Goal: Navigation & Orientation: Find specific page/section

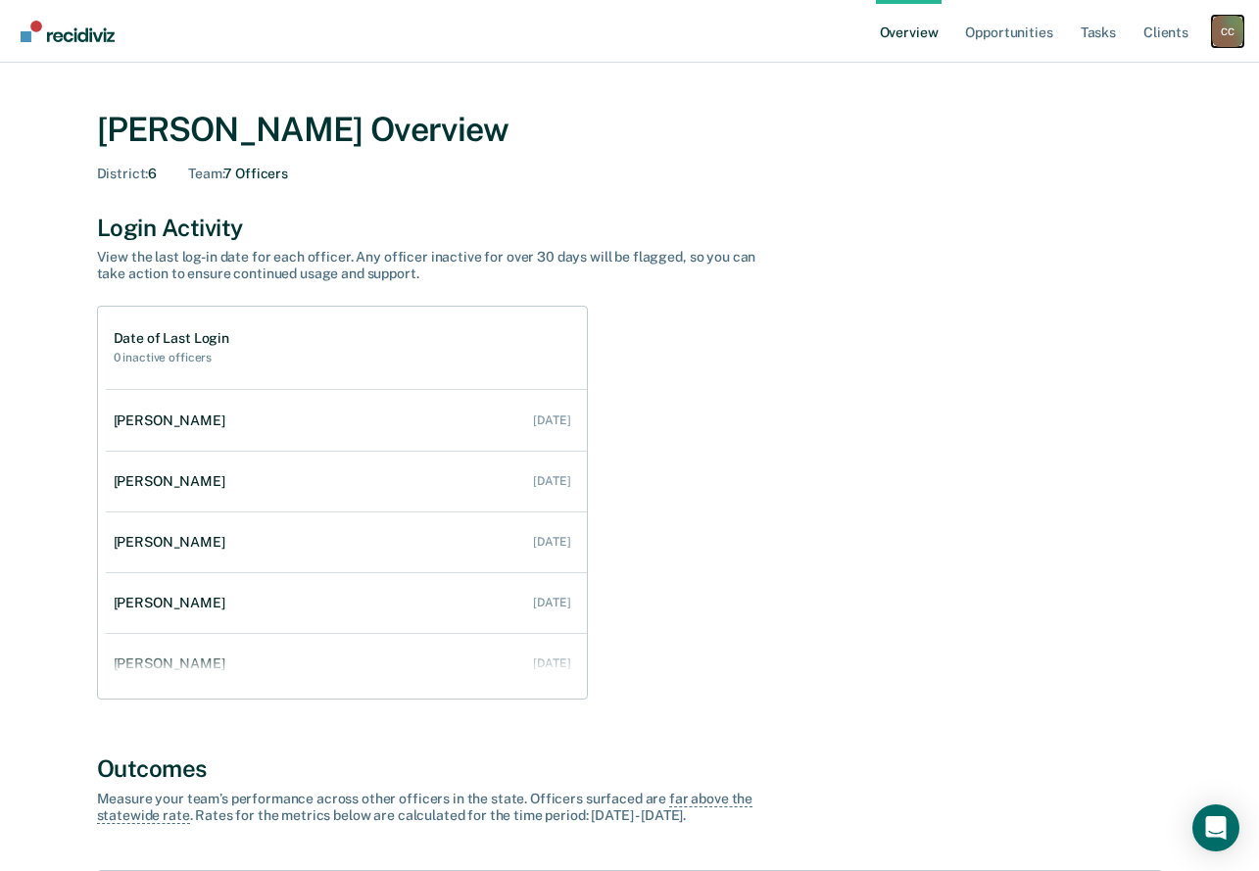
click at [1217, 28] on div "C C" at bounding box center [1227, 31] width 31 height 31
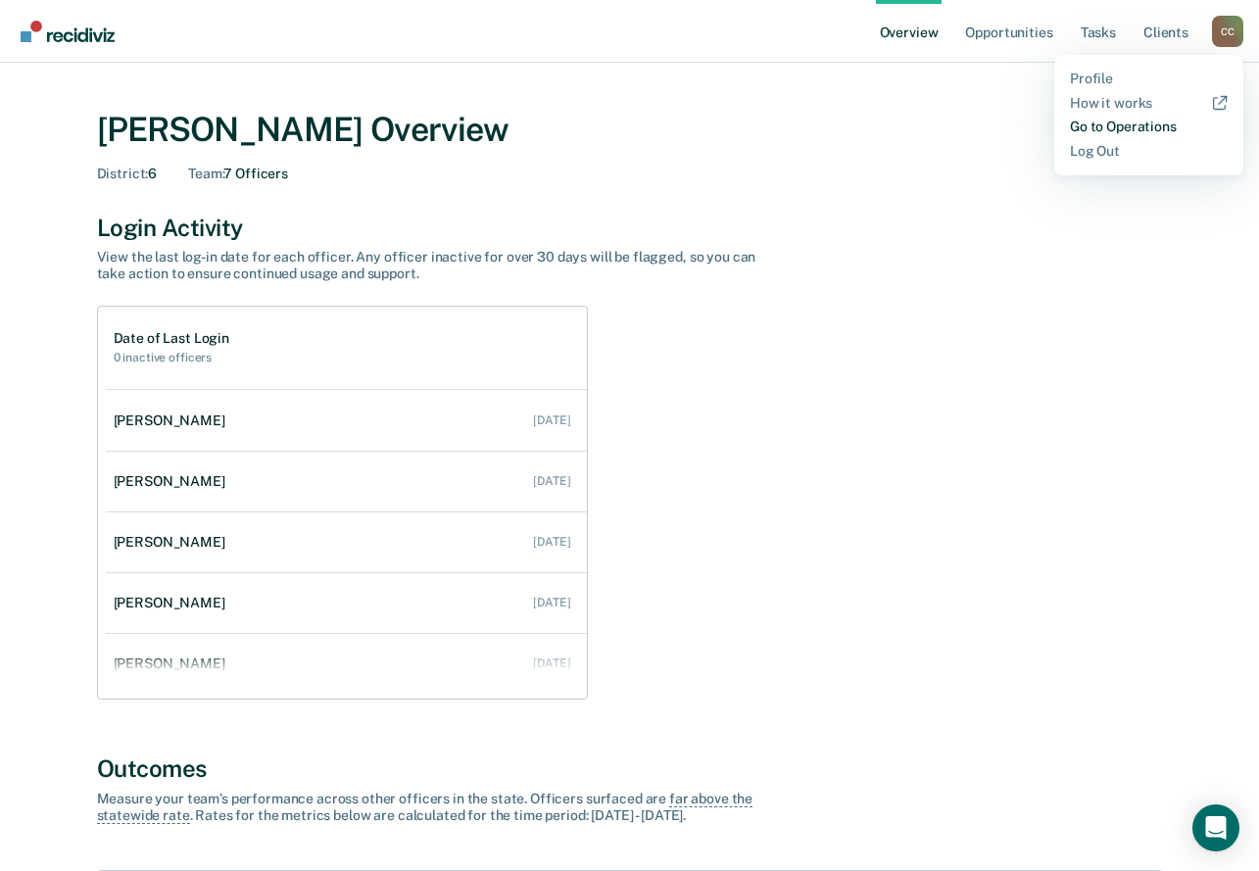
click at [1074, 120] on link "Go to Operations" at bounding box center [1149, 127] width 158 height 17
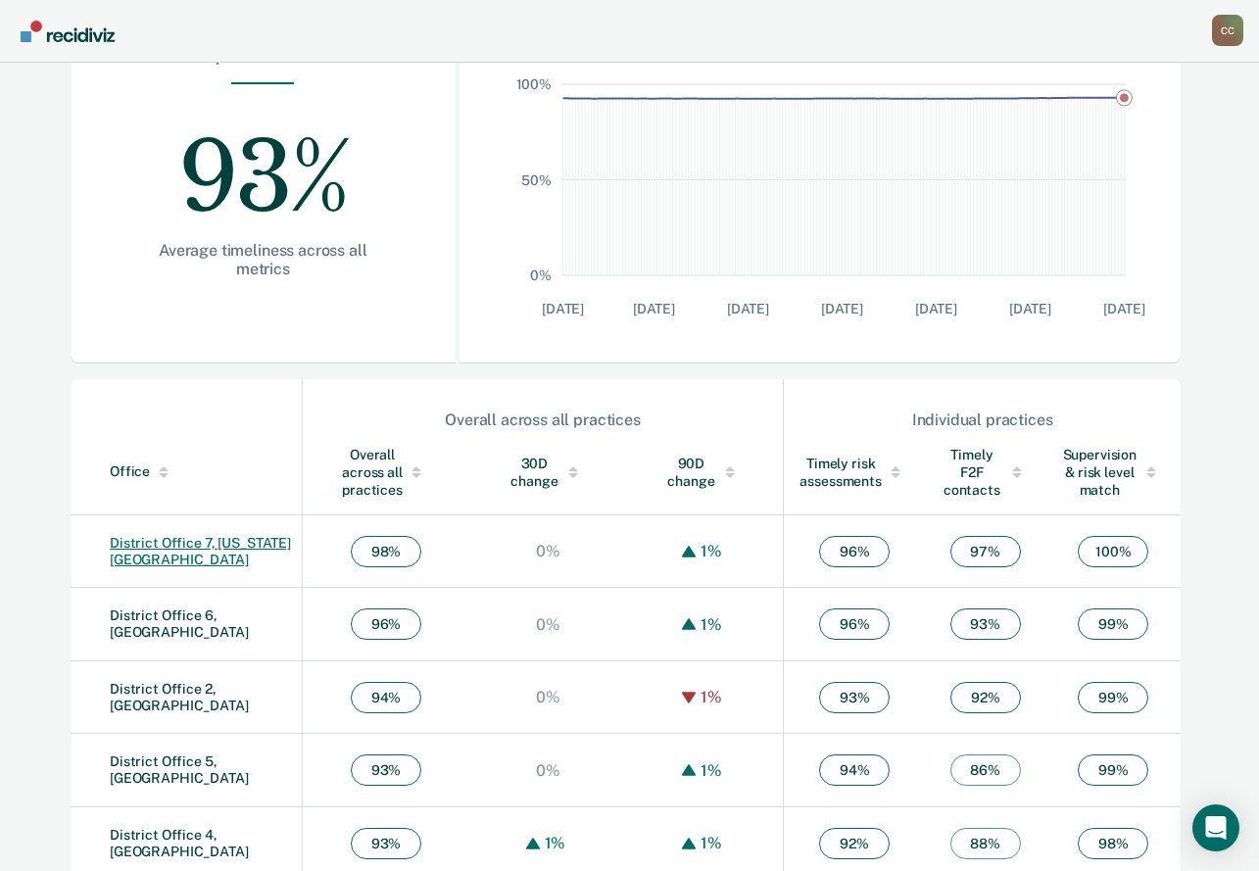
scroll to position [516, 0]
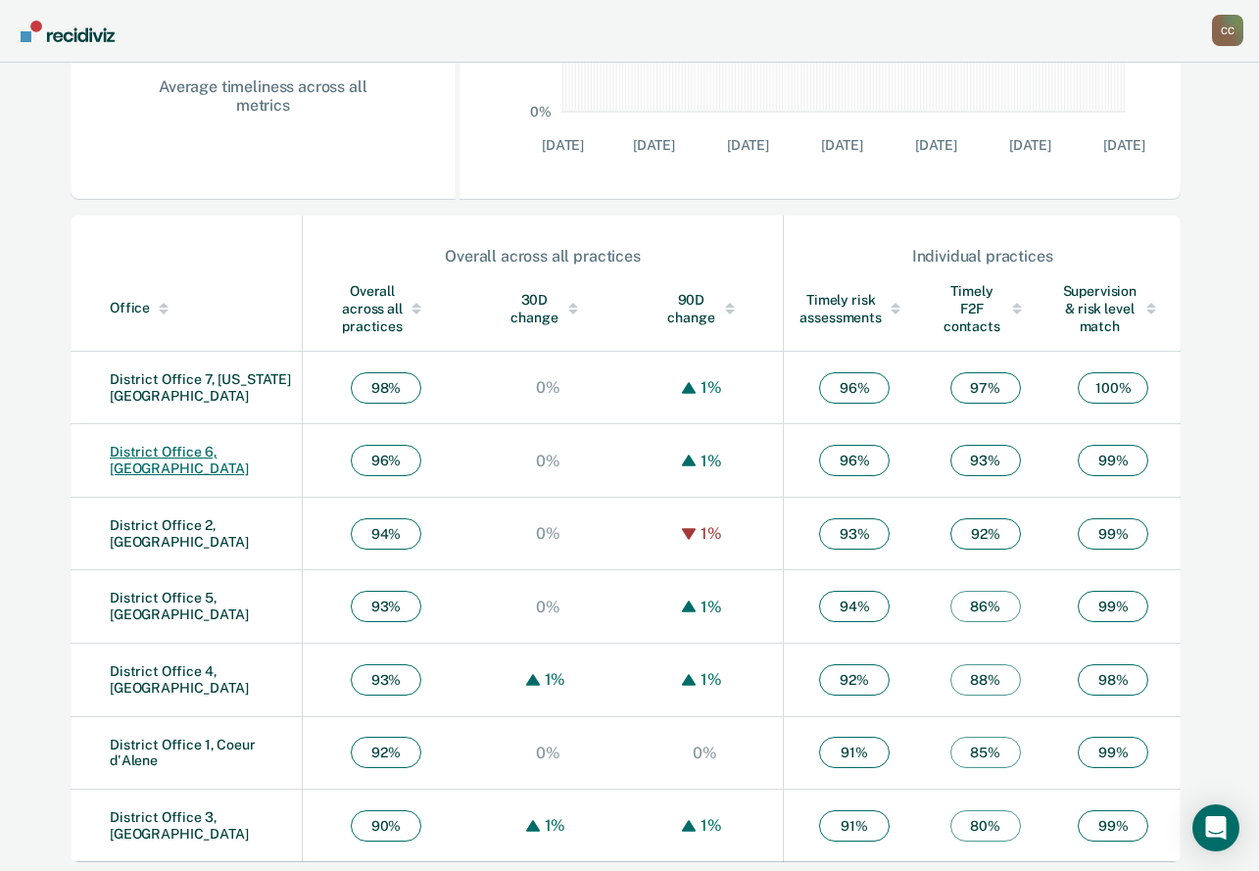
click at [190, 459] on link "District Office 6, [GEOGRAPHIC_DATA]" at bounding box center [179, 460] width 139 height 32
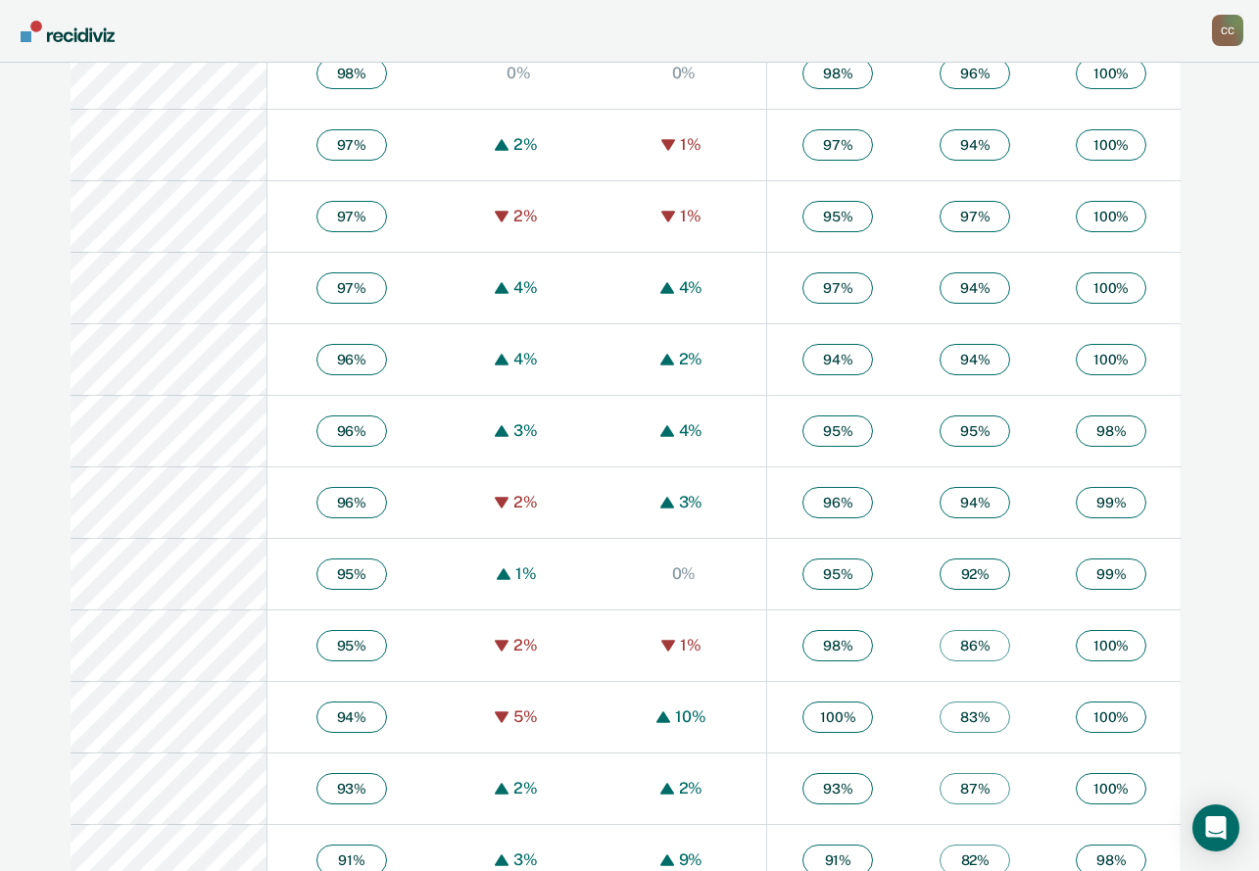
scroll to position [1299, 0]
